Goal: Task Accomplishment & Management: Use online tool/utility

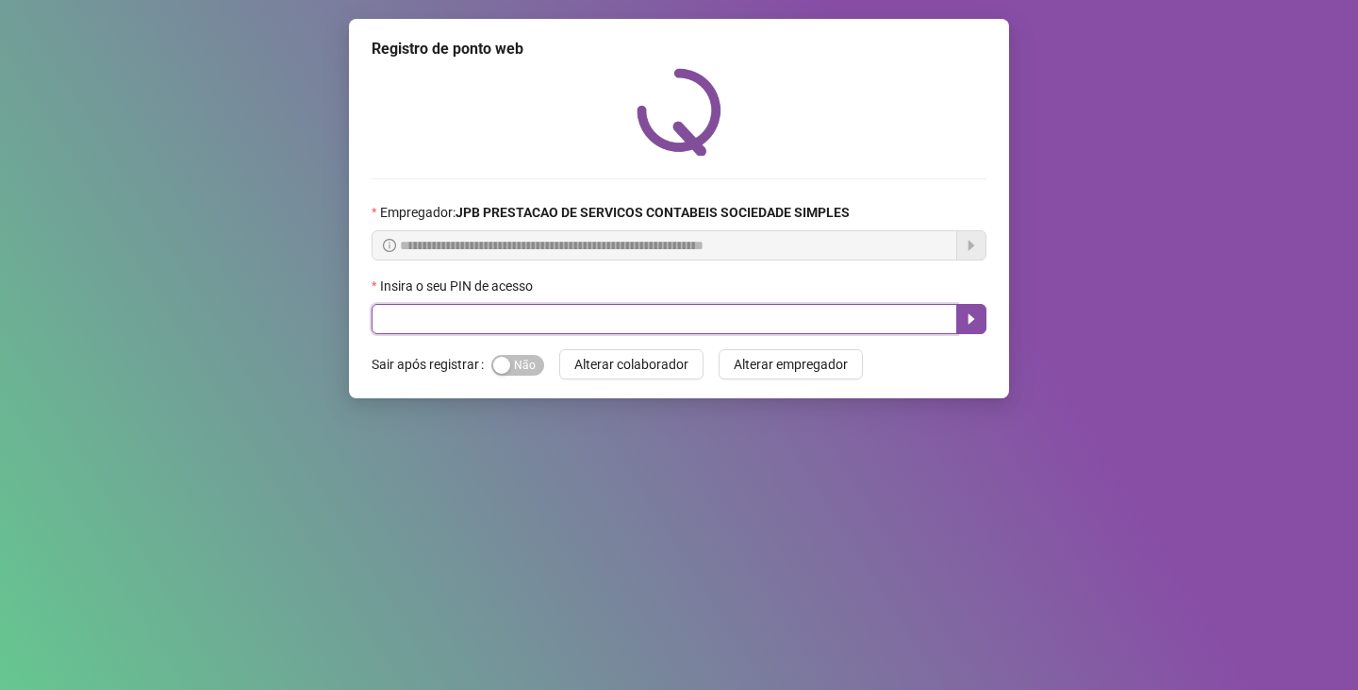
click at [901, 307] on input "text" at bounding box center [665, 319] width 586 height 30
type input "*****"
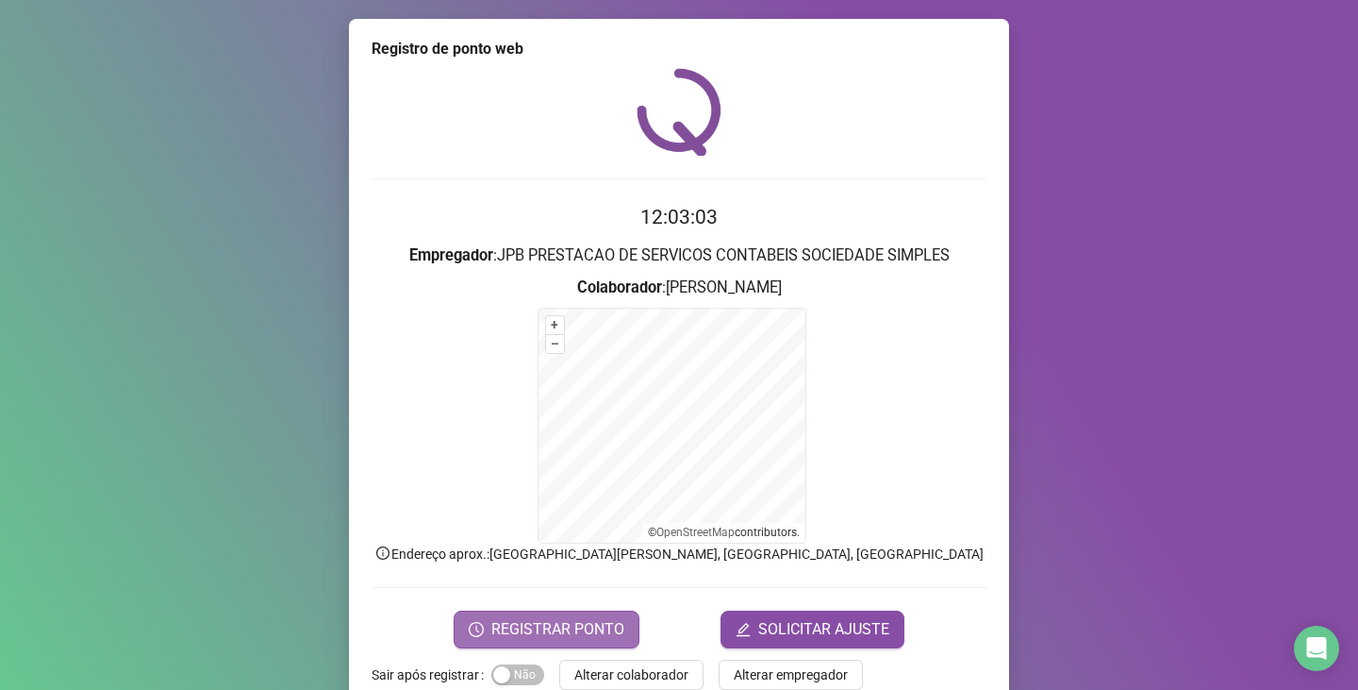
click at [579, 628] on span "REGISTRAR PONTO" at bounding box center [557, 629] width 133 height 23
